Goal: Task Accomplishment & Management: Manage account settings

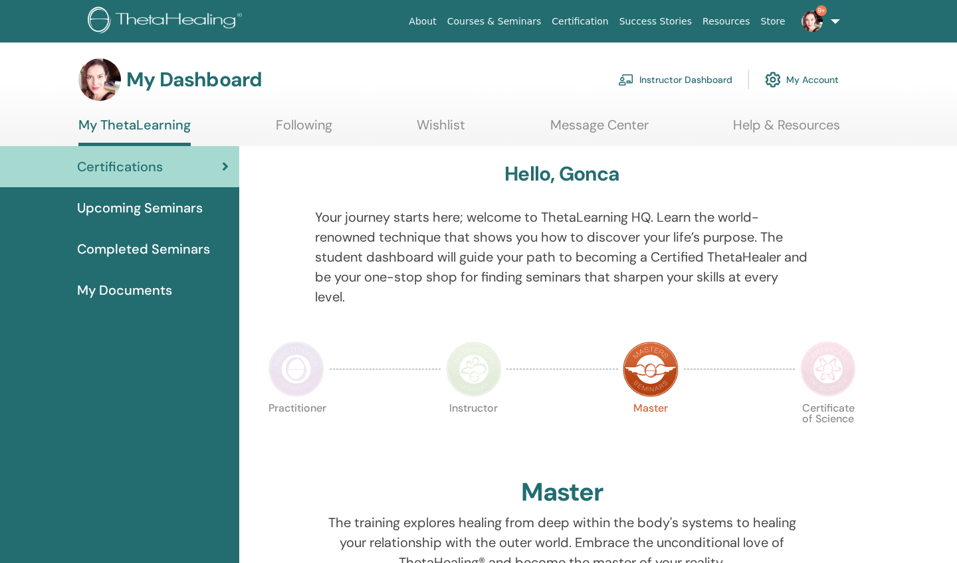
click at [679, 78] on link "Instructor Dashboard" at bounding box center [675, 79] width 114 height 29
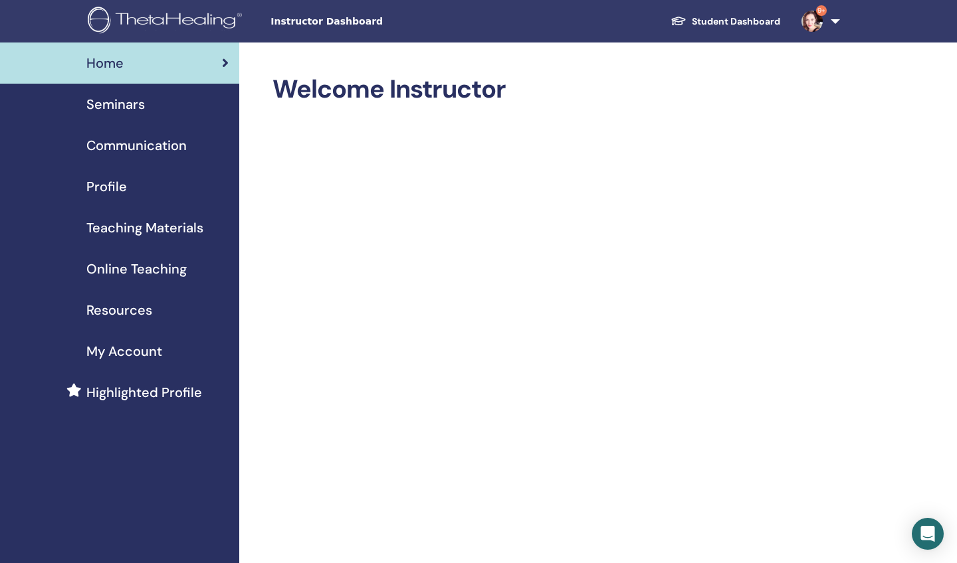
click at [133, 100] on span "Seminars" at bounding box center [115, 104] width 58 height 20
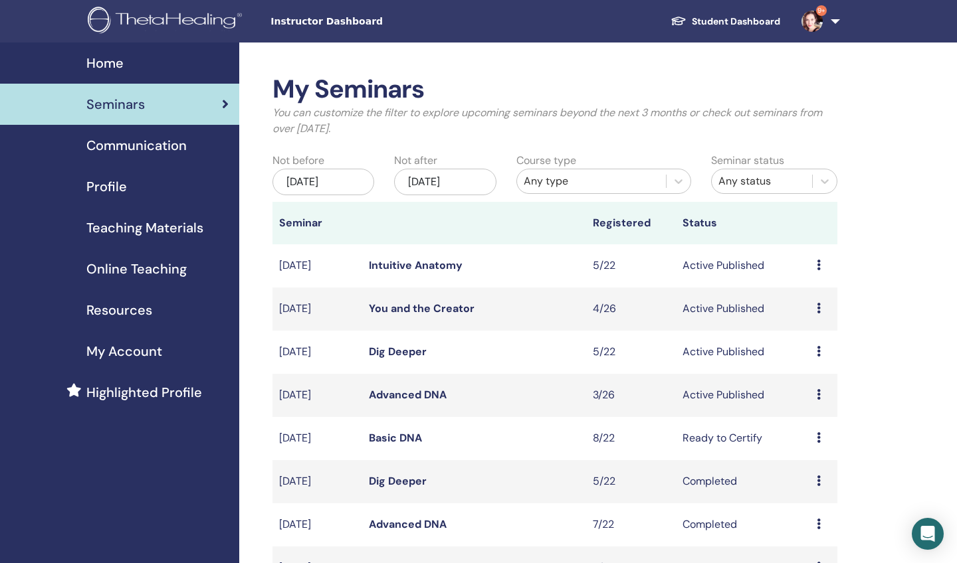
click at [817, 434] on icon at bounding box center [818, 437] width 4 height 11
click at [677, 436] on td "Ready to Certify" at bounding box center [743, 438] width 134 height 43
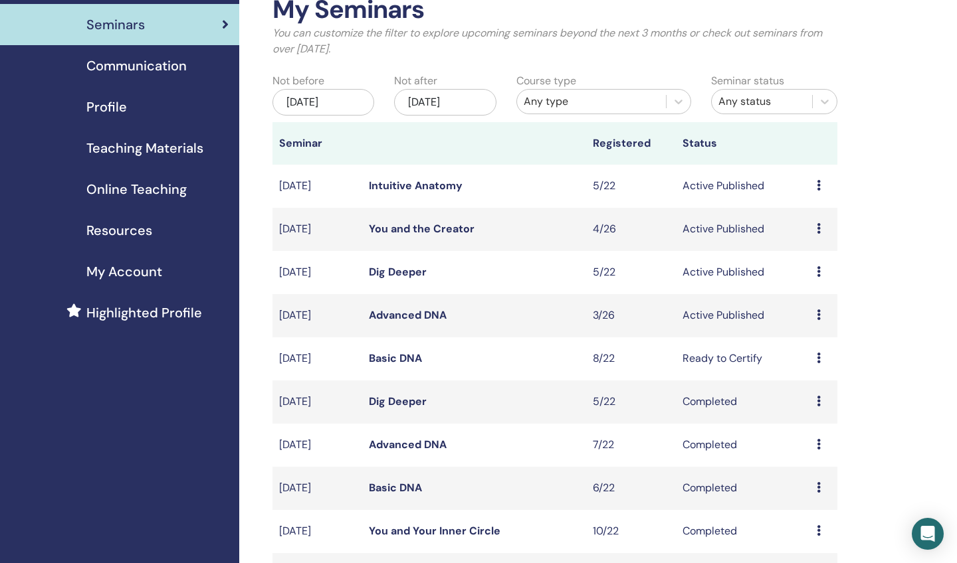
scroll to position [95, 0]
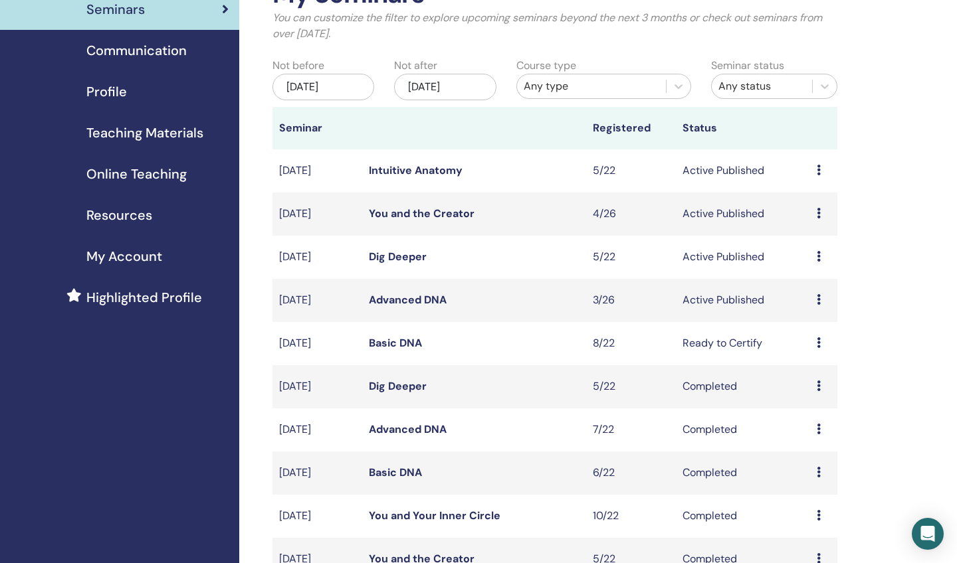
click at [401, 337] on link "Basic DNA" at bounding box center [395, 343] width 53 height 14
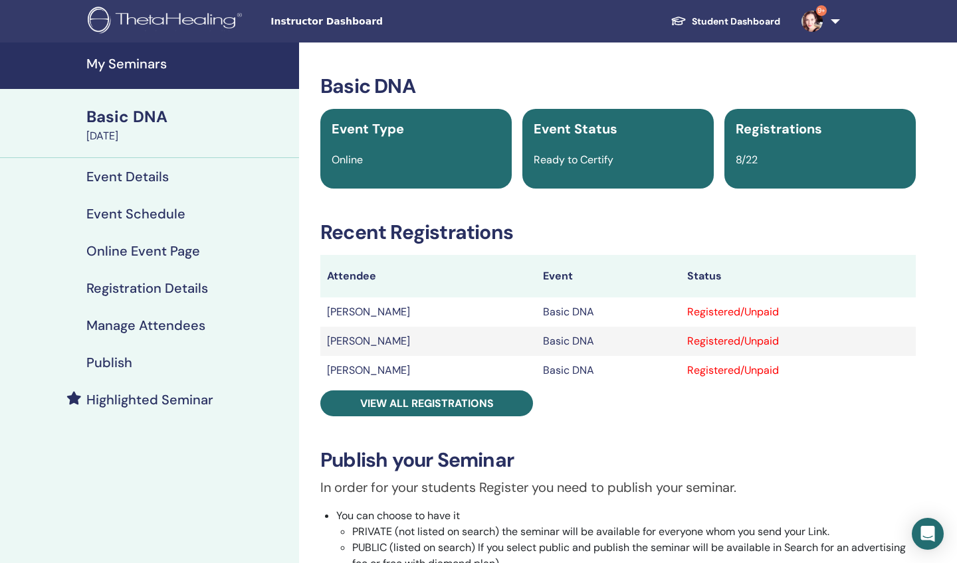
click at [161, 326] on h4 "Manage Attendees" at bounding box center [145, 326] width 119 height 16
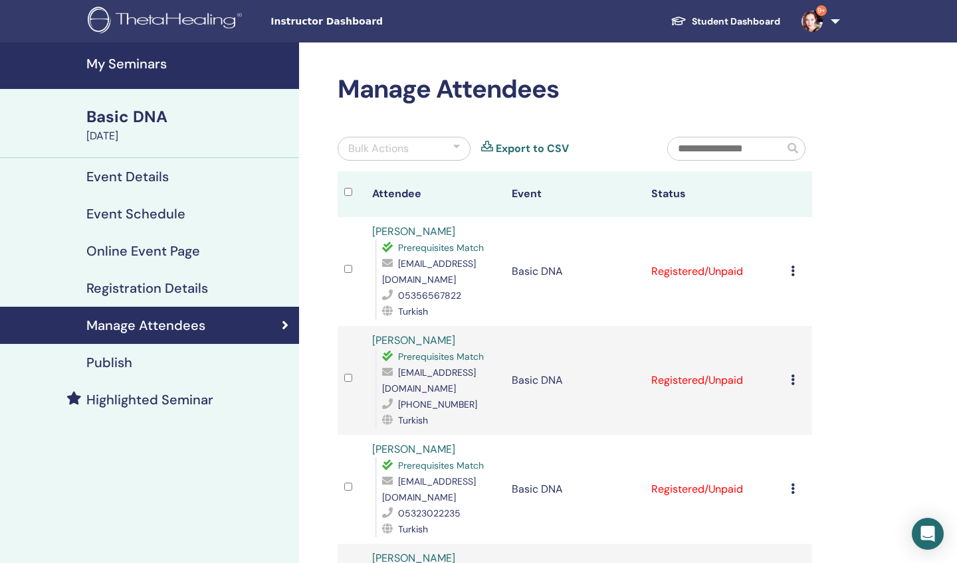
click at [791, 270] on icon at bounding box center [792, 271] width 4 height 11
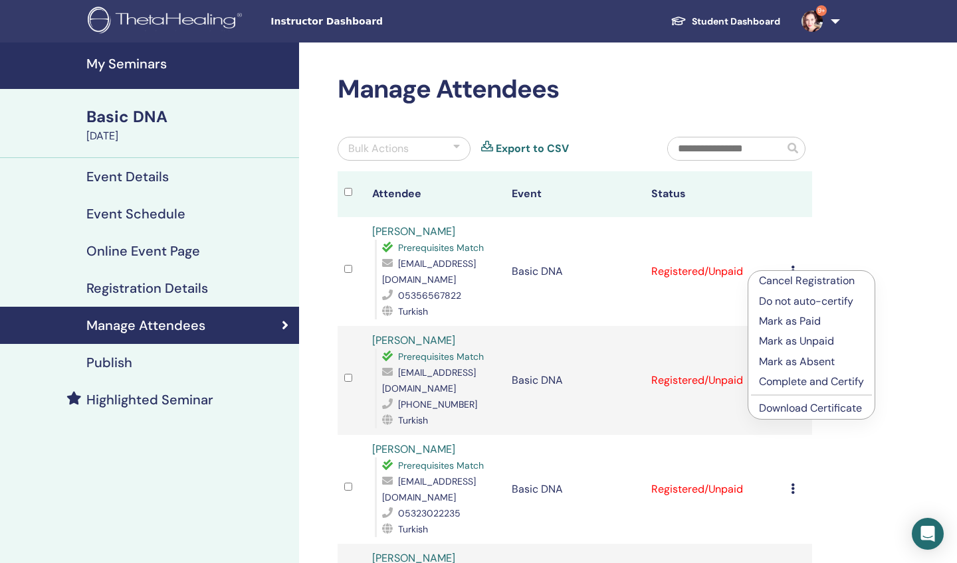
click at [785, 378] on p "Complete and Certify" at bounding box center [811, 382] width 105 height 16
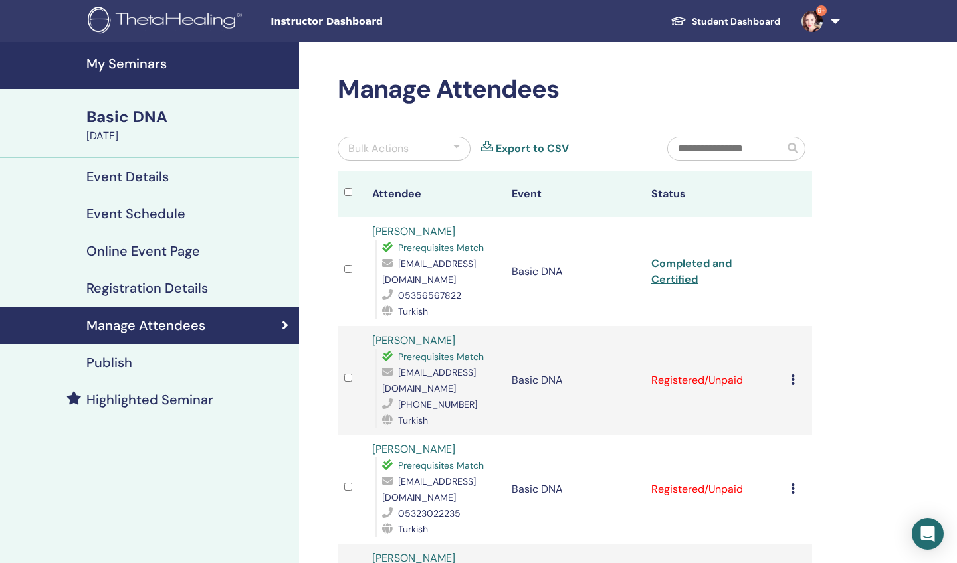
click at [690, 276] on link "Completed and Certified" at bounding box center [691, 271] width 80 height 30
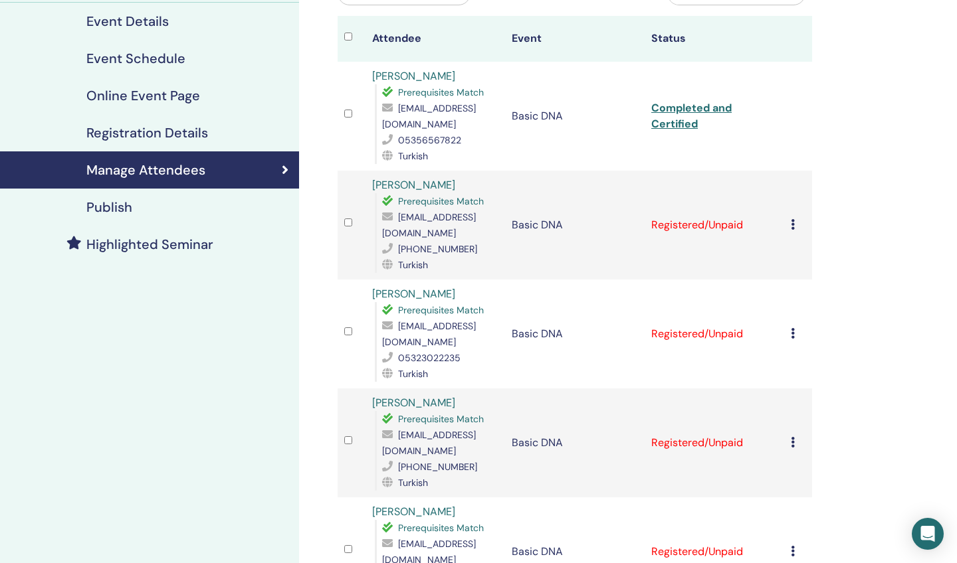
scroll to position [157, 0]
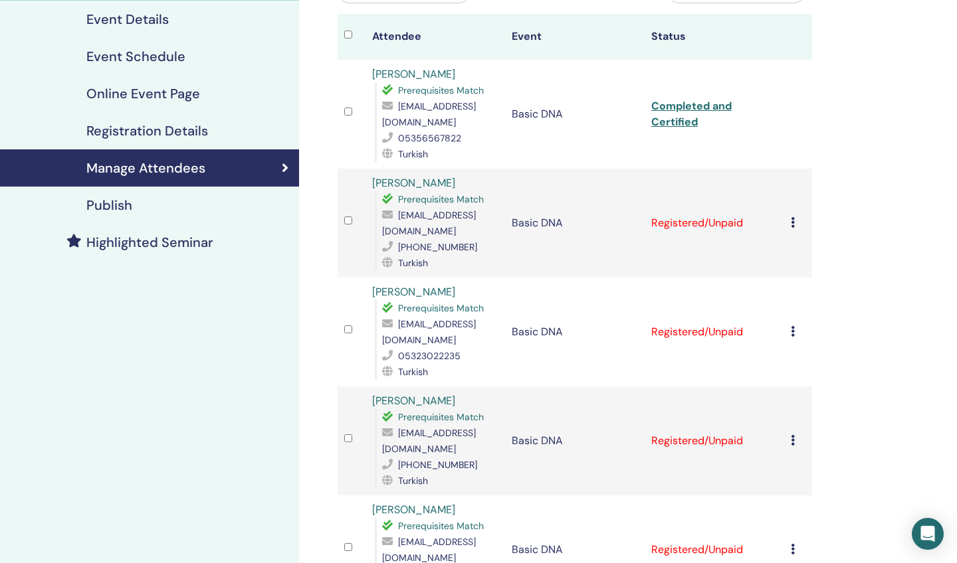
click at [792, 217] on icon at bounding box center [792, 222] width 4 height 11
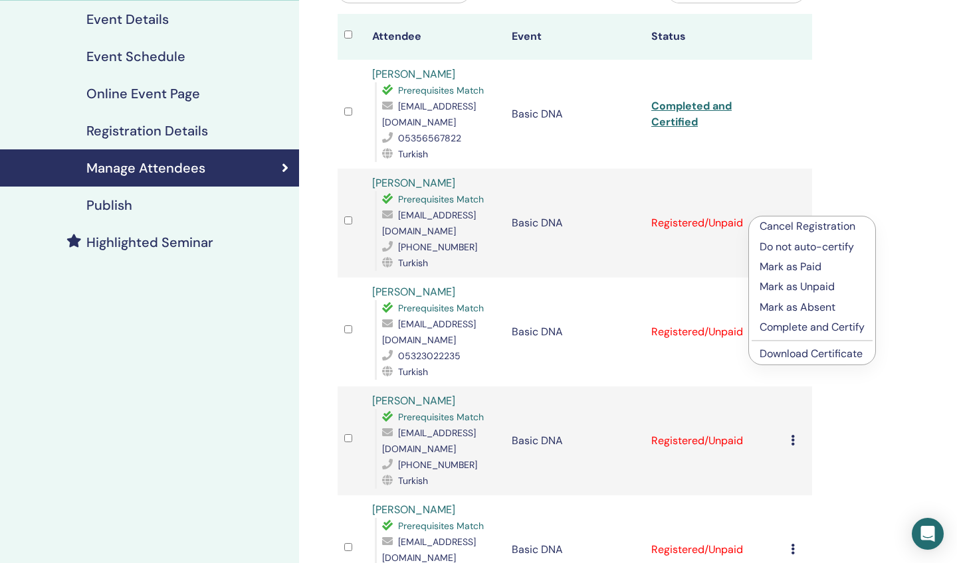
click at [773, 325] on p "Complete and Certify" at bounding box center [811, 328] width 105 height 16
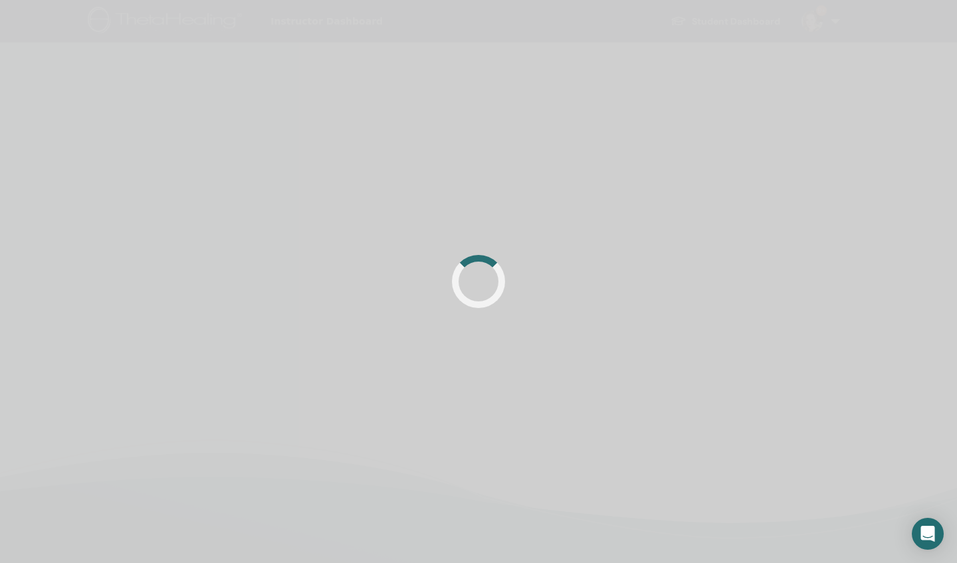
scroll to position [157, 0]
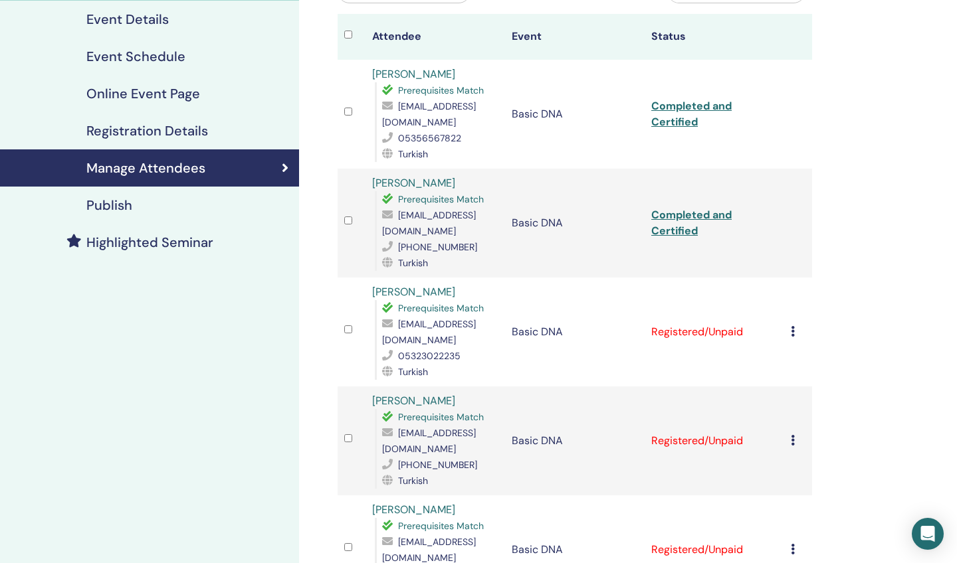
click at [686, 221] on link "Completed and Certified" at bounding box center [691, 223] width 80 height 30
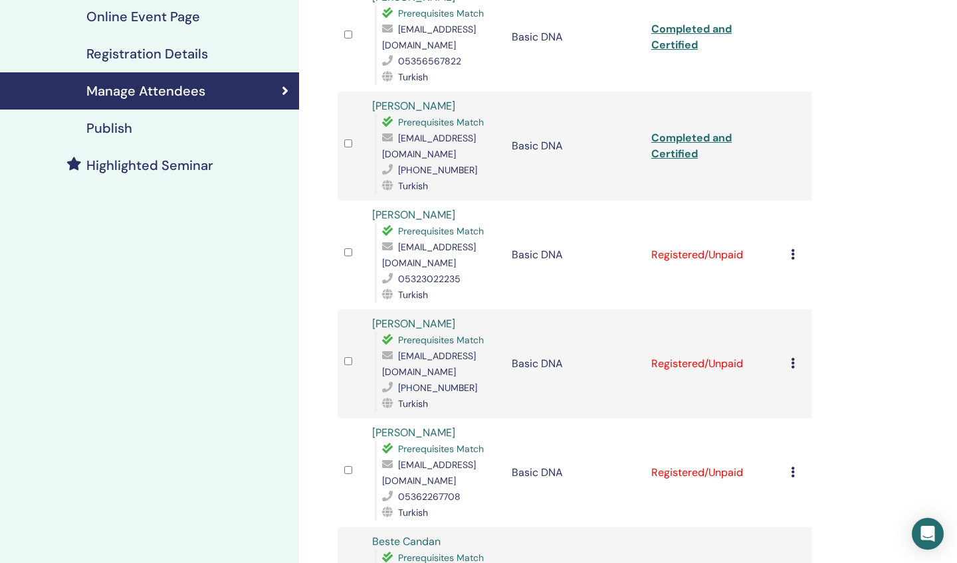
scroll to position [280, 0]
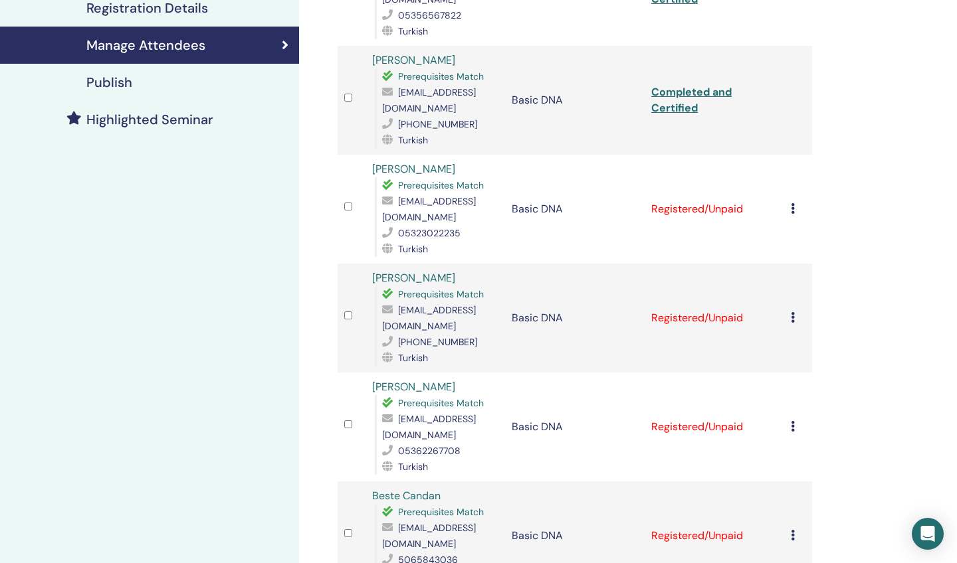
click at [790, 203] on icon at bounding box center [792, 208] width 4 height 11
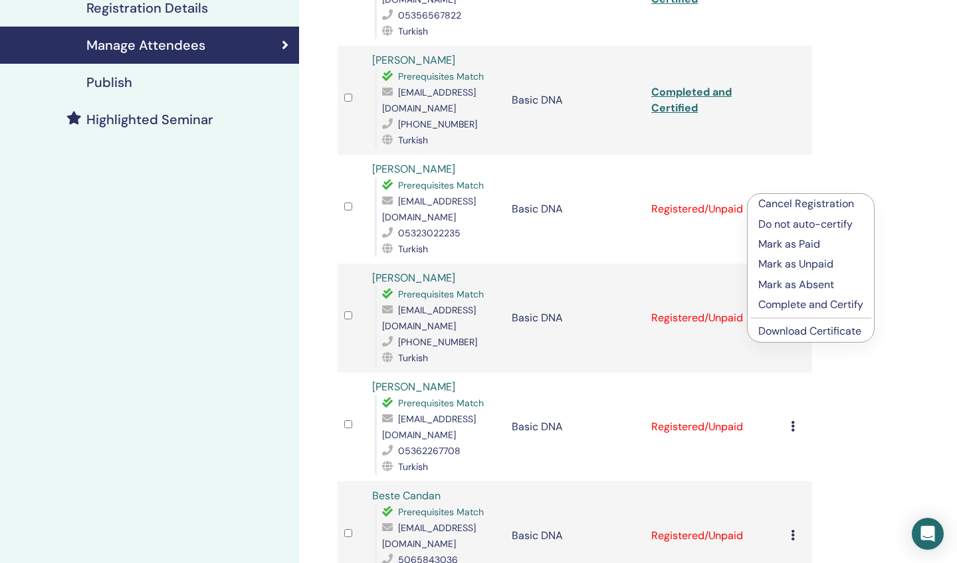
click at [793, 302] on p "Complete and Certify" at bounding box center [810, 305] width 105 height 16
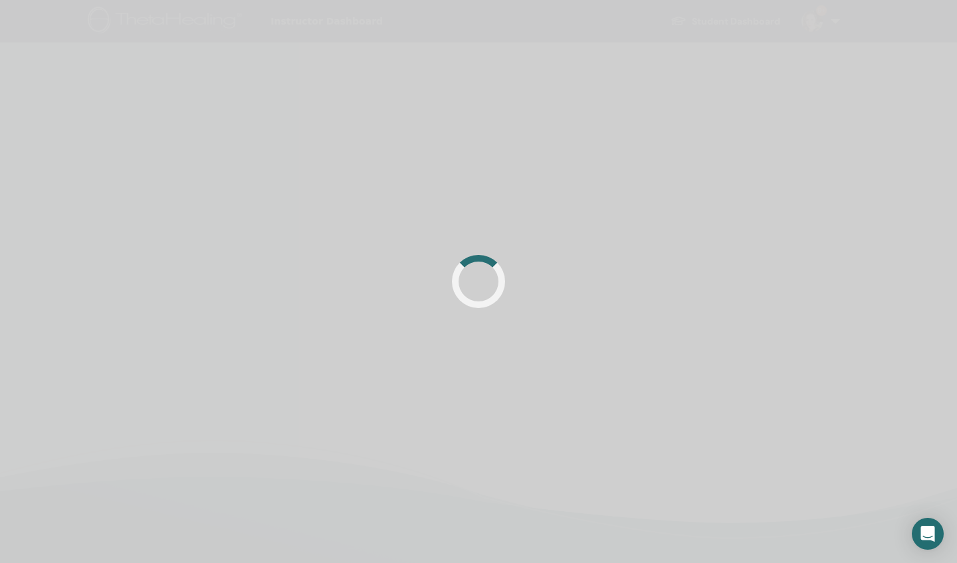
scroll to position [280, 0]
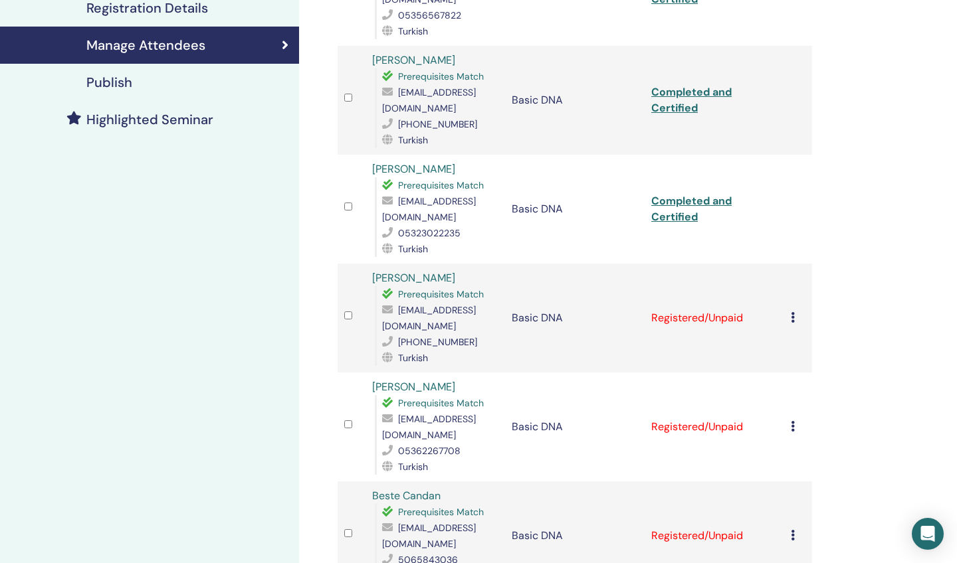
click at [674, 201] on link "Completed and Certified" at bounding box center [691, 209] width 80 height 30
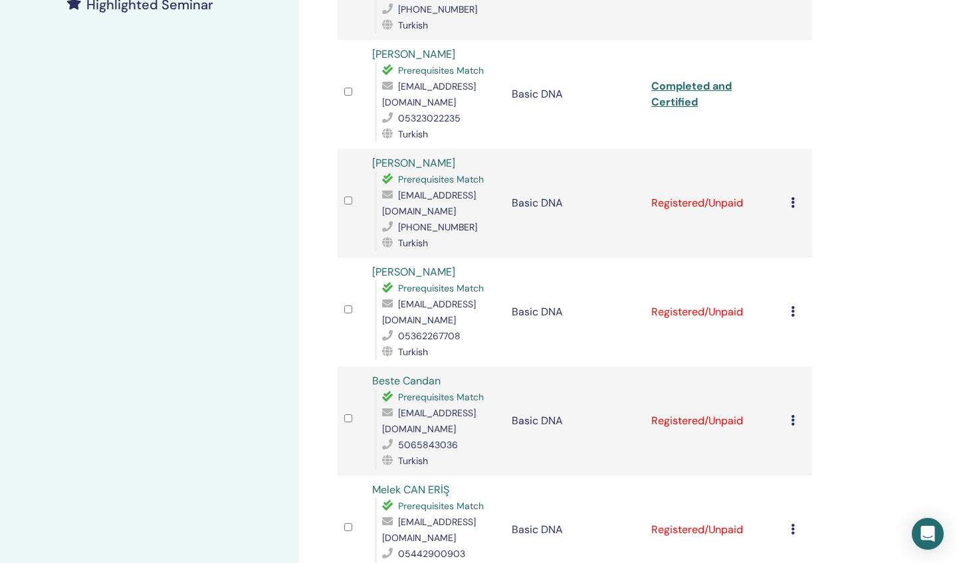
scroll to position [404, 0]
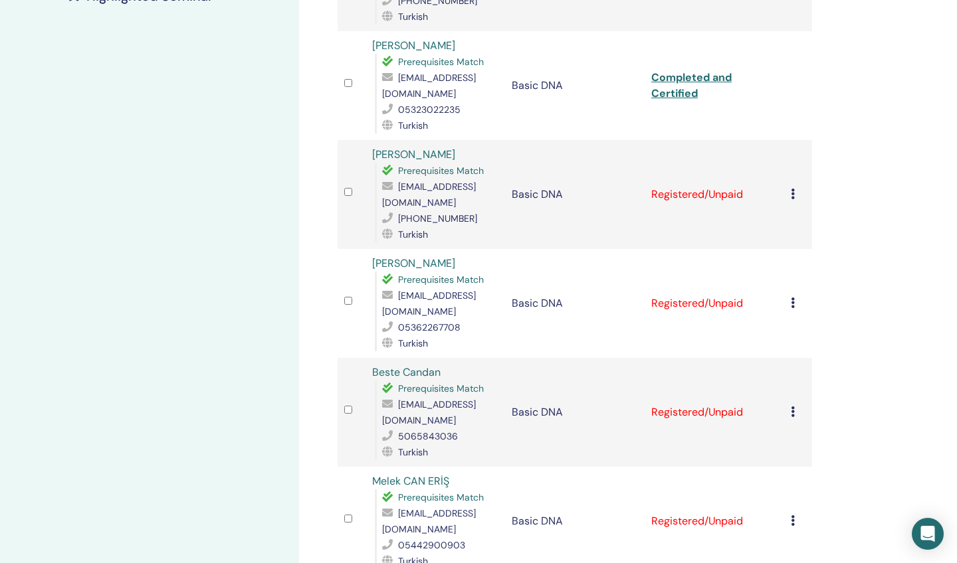
click at [794, 189] on icon at bounding box center [792, 194] width 4 height 11
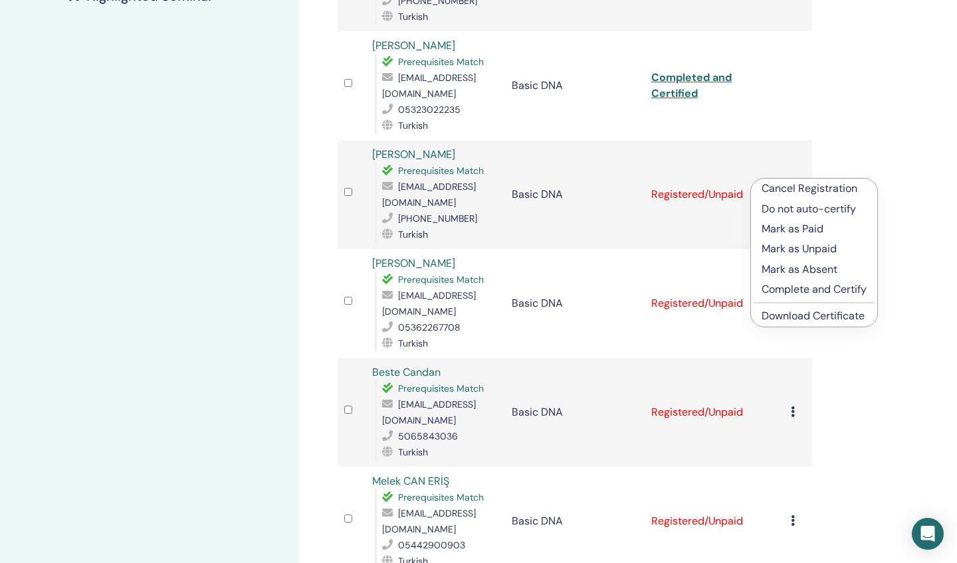
click at [777, 290] on p "Complete and Certify" at bounding box center [813, 290] width 105 height 16
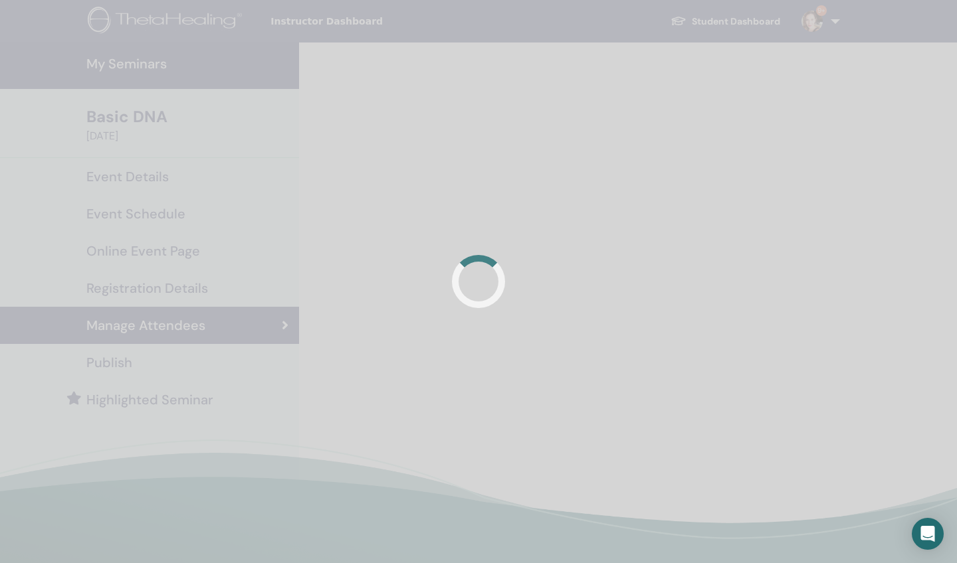
scroll to position [313, 0]
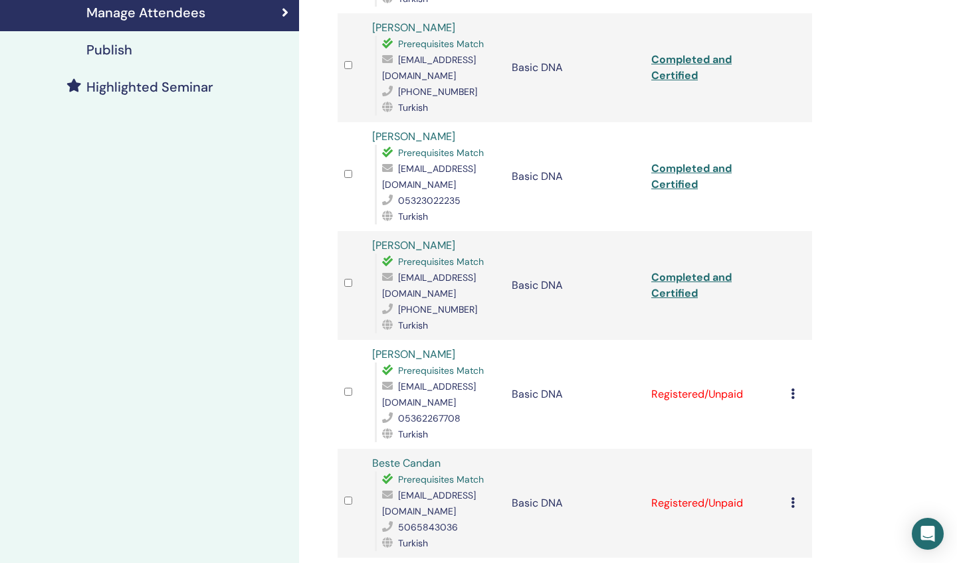
click at [670, 278] on link "Completed and Certified" at bounding box center [691, 285] width 80 height 30
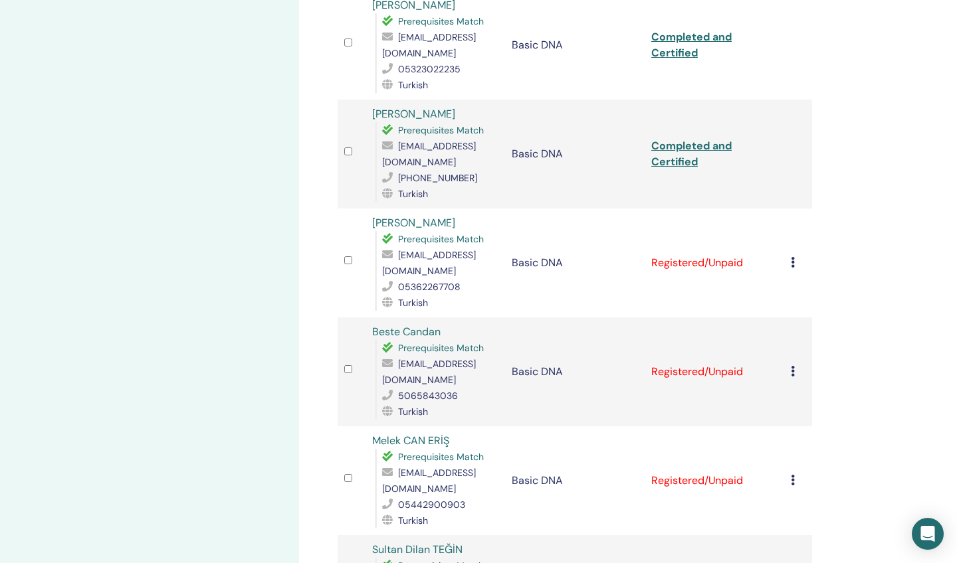
scroll to position [456, 0]
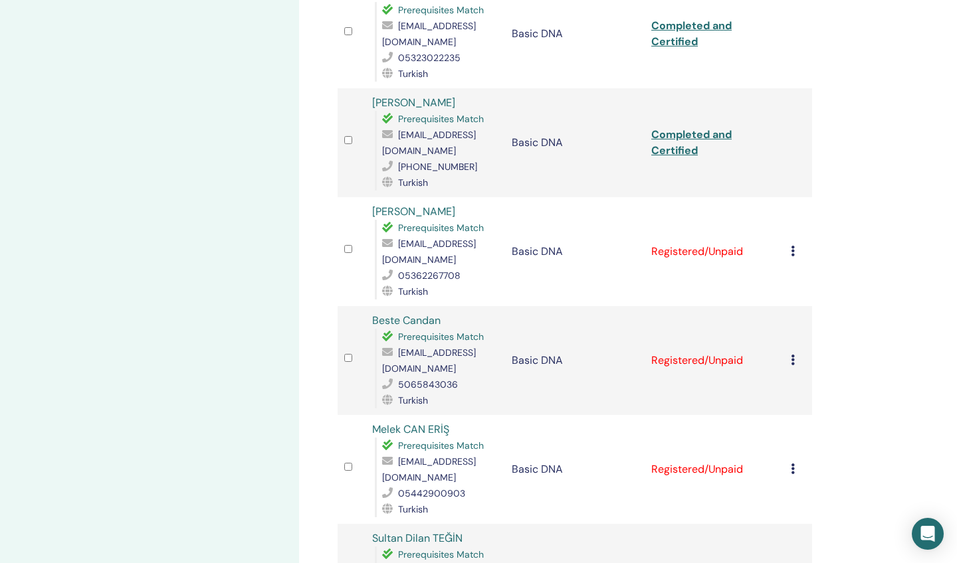
click at [792, 246] on icon at bounding box center [792, 251] width 4 height 11
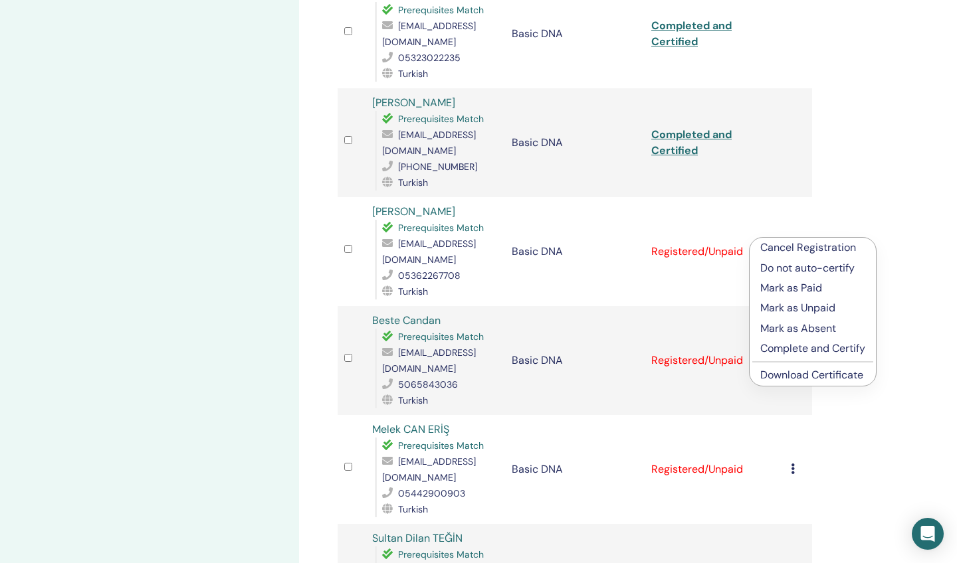
click at [667, 290] on td "Registered/Unpaid" at bounding box center [713, 251] width 139 height 109
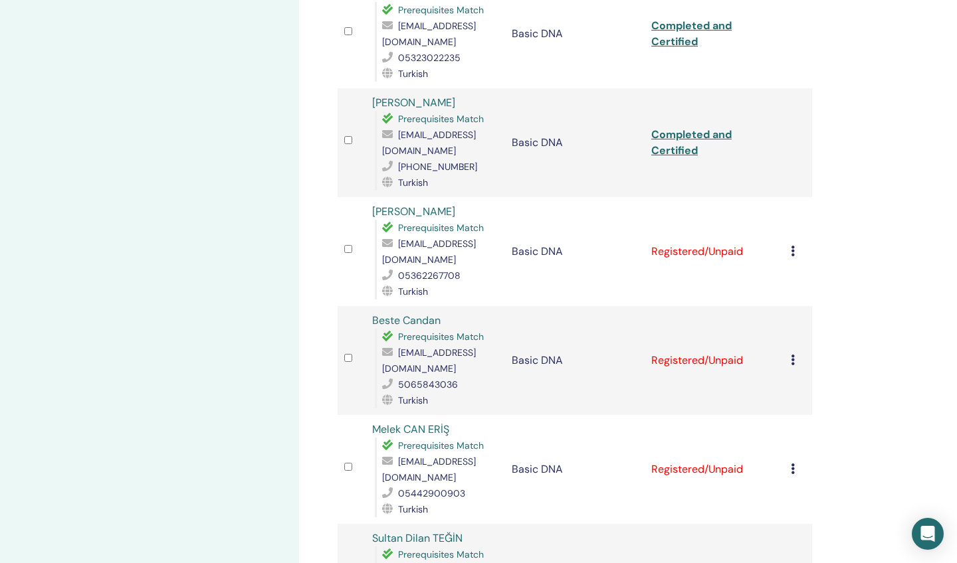
click at [790, 355] on icon at bounding box center [792, 360] width 4 height 11
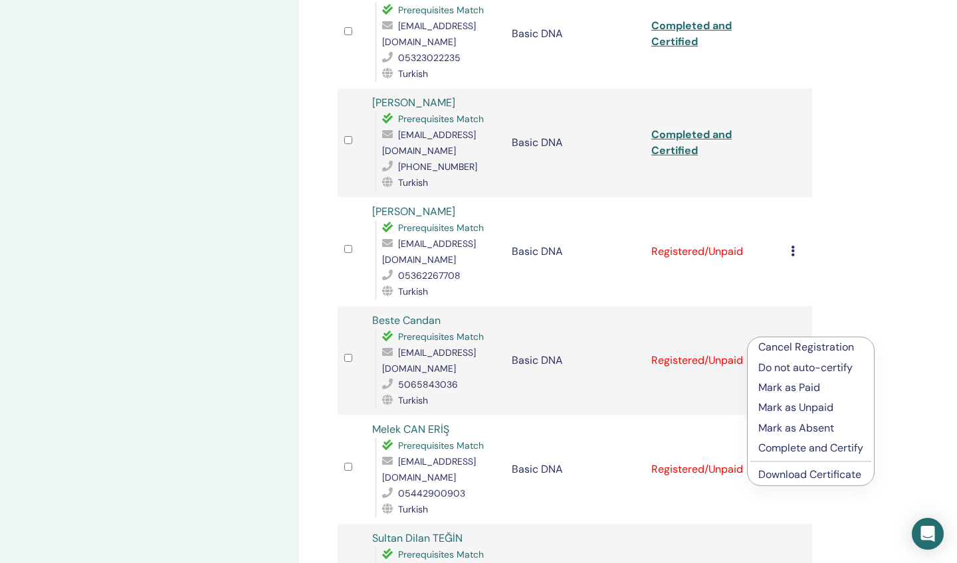
click at [773, 443] on p "Complete and Certify" at bounding box center [810, 448] width 105 height 16
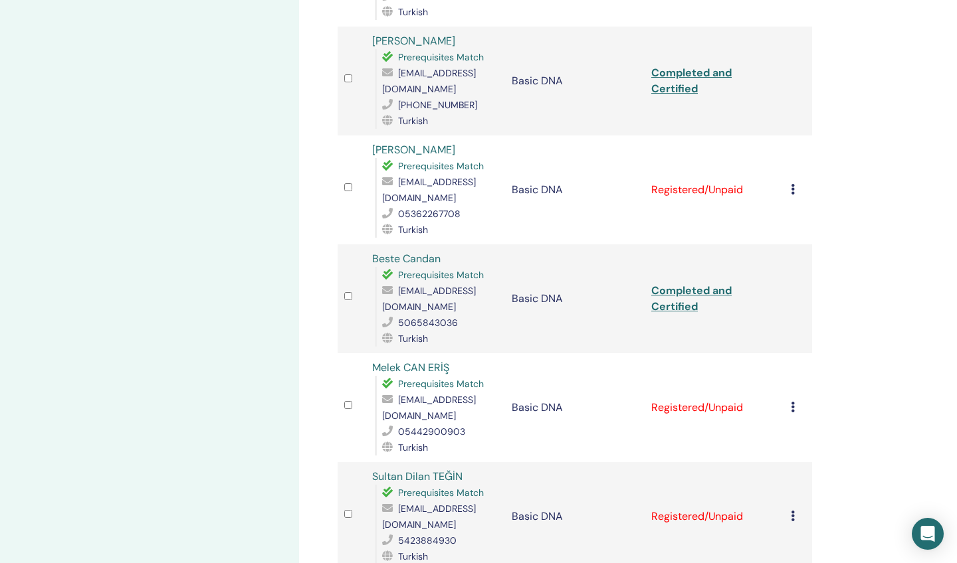
scroll to position [531, 0]
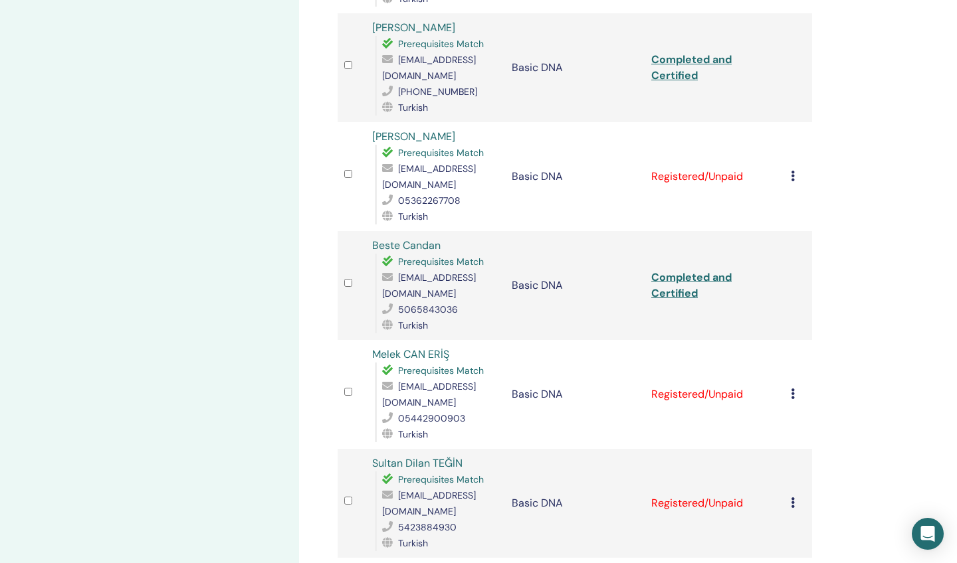
click at [683, 270] on link "Completed and Certified" at bounding box center [691, 285] width 80 height 30
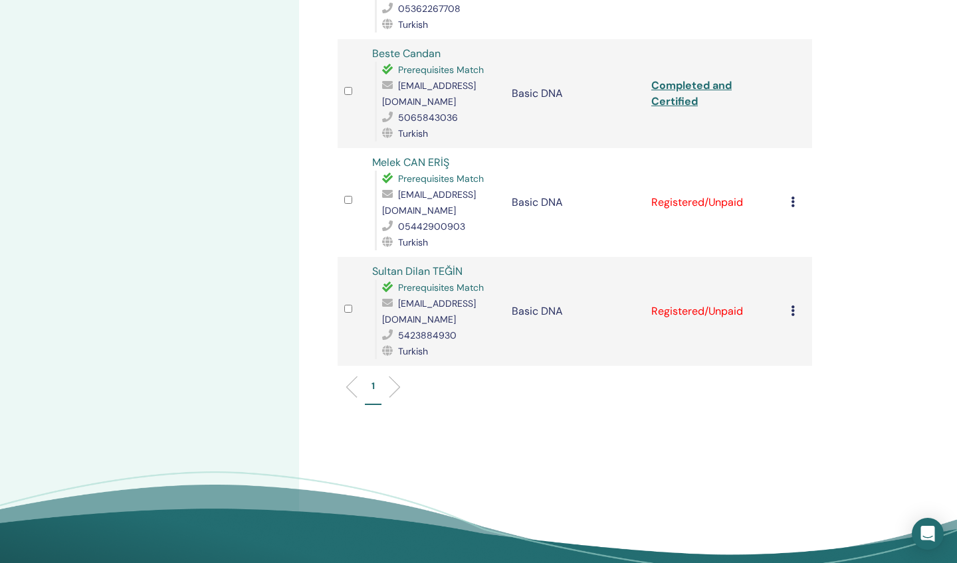
scroll to position [725, 0]
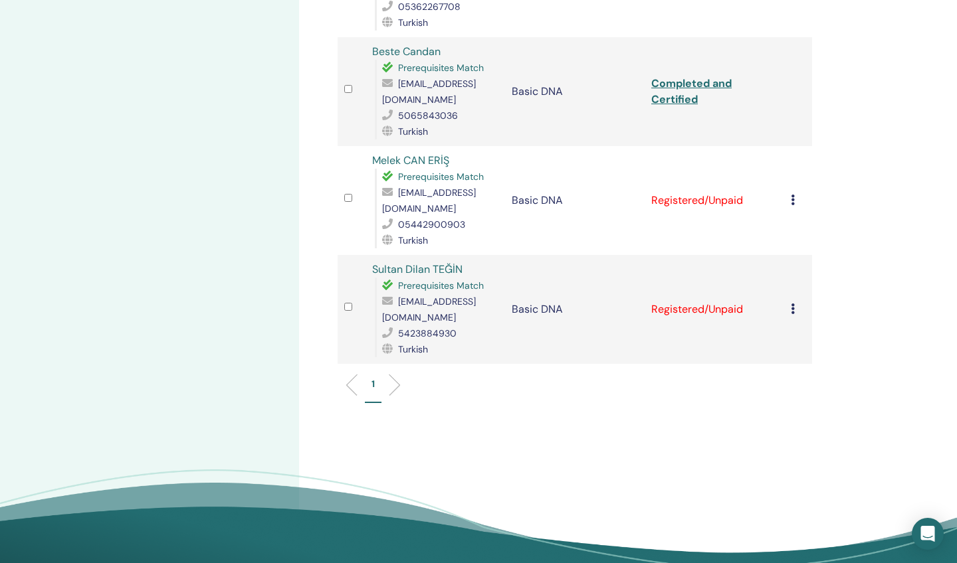
click at [792, 195] on icon at bounding box center [792, 200] width 4 height 11
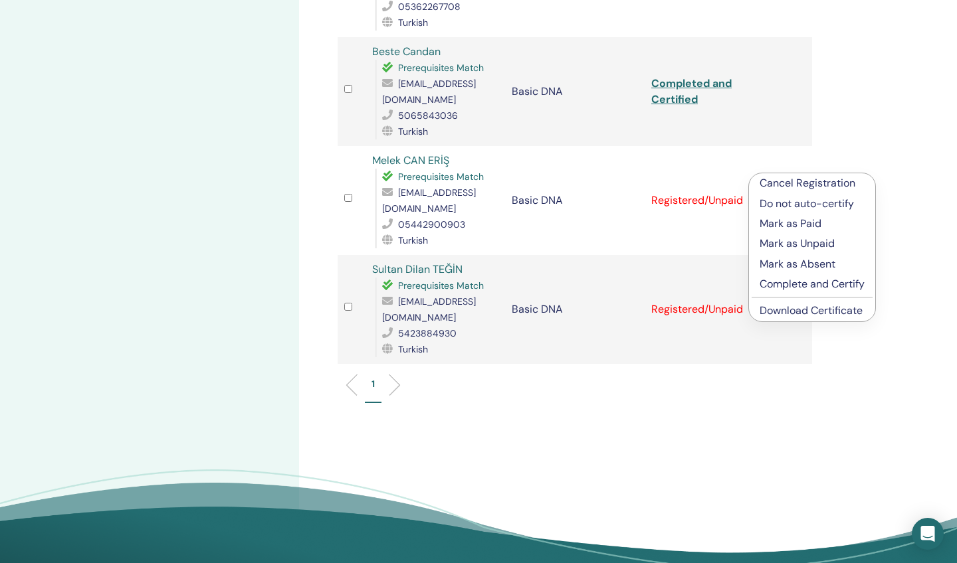
click at [777, 284] on p "Complete and Certify" at bounding box center [811, 284] width 105 height 16
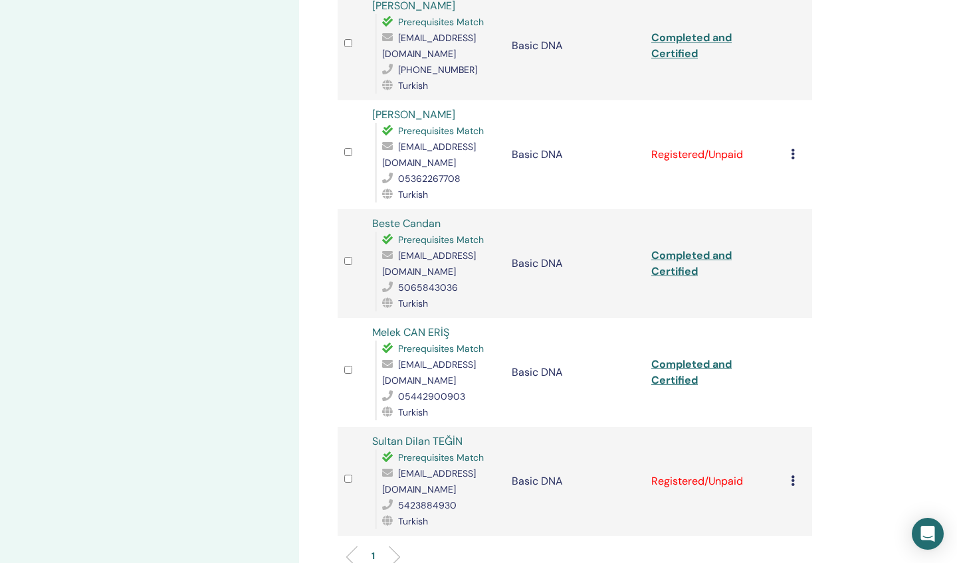
scroll to position [555, 0]
click at [682, 355] on link "Completed and Certified" at bounding box center [691, 370] width 80 height 30
click at [792, 474] on icon at bounding box center [792, 479] width 4 height 11
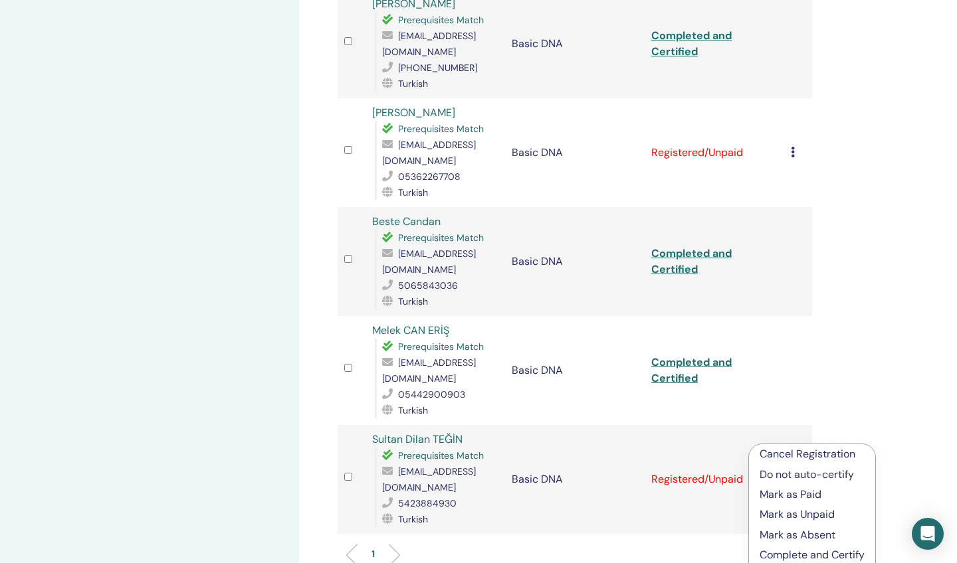
click at [787, 554] on p "Complete and Certify" at bounding box center [811, 555] width 105 height 16
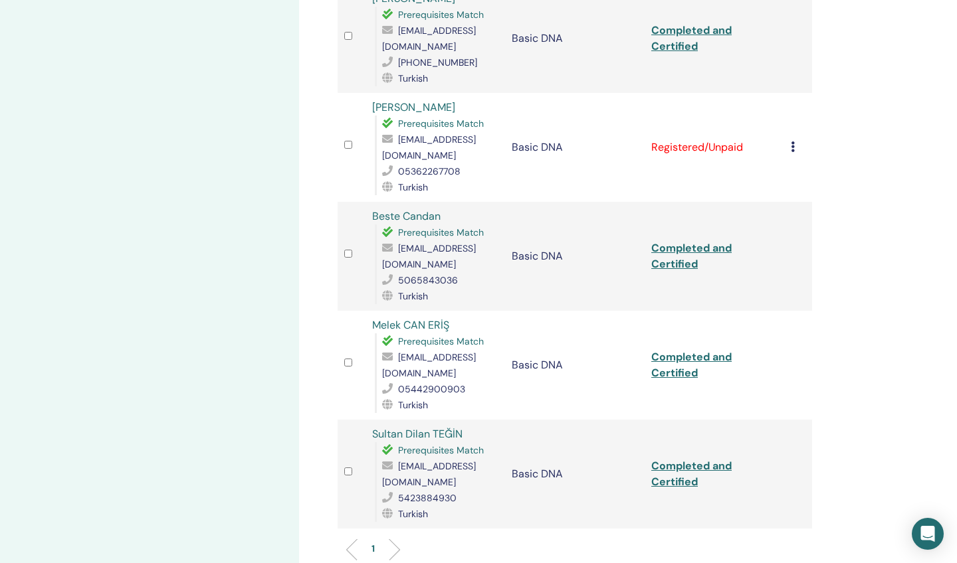
scroll to position [565, 0]
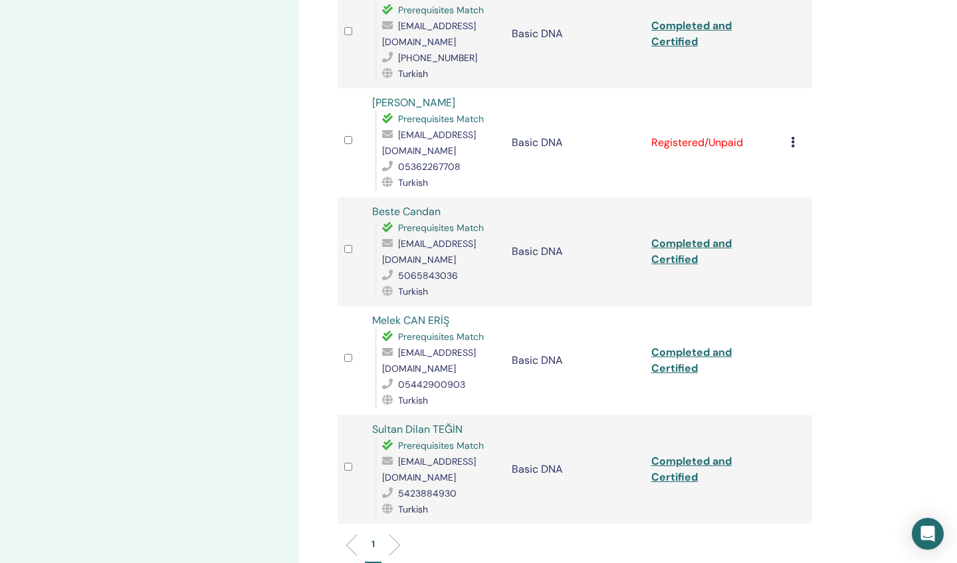
click at [674, 454] on link "Completed and Certified" at bounding box center [691, 469] width 80 height 30
